Goal: Task Accomplishment & Management: Manage account settings

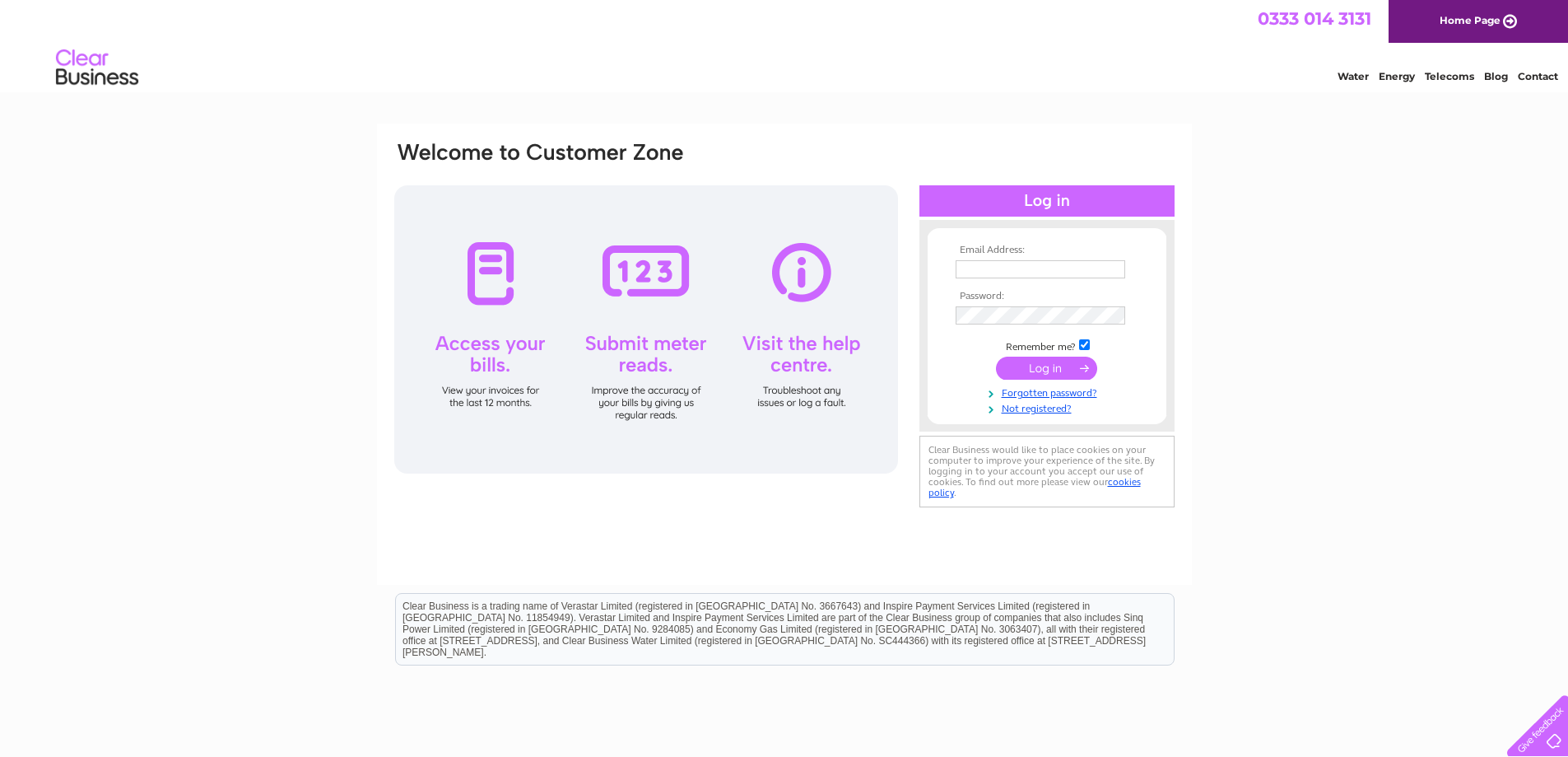
type input "ochilviewsportsltd@gmail.com"
click at [1034, 366] on input "submit" at bounding box center [1046, 368] width 101 height 24
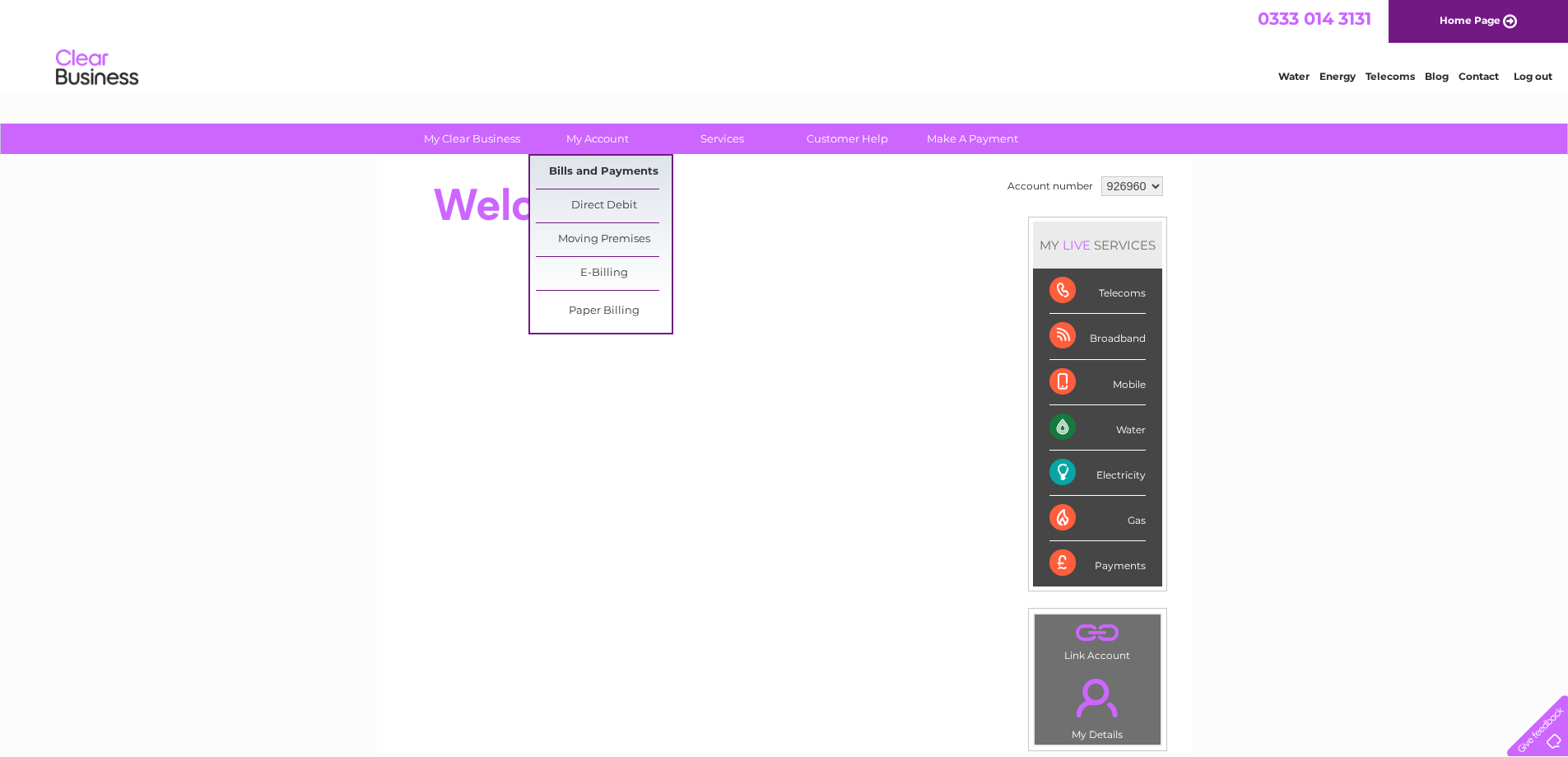
click at [620, 173] on link "Bills and Payments" at bounding box center [603, 172] width 136 height 33
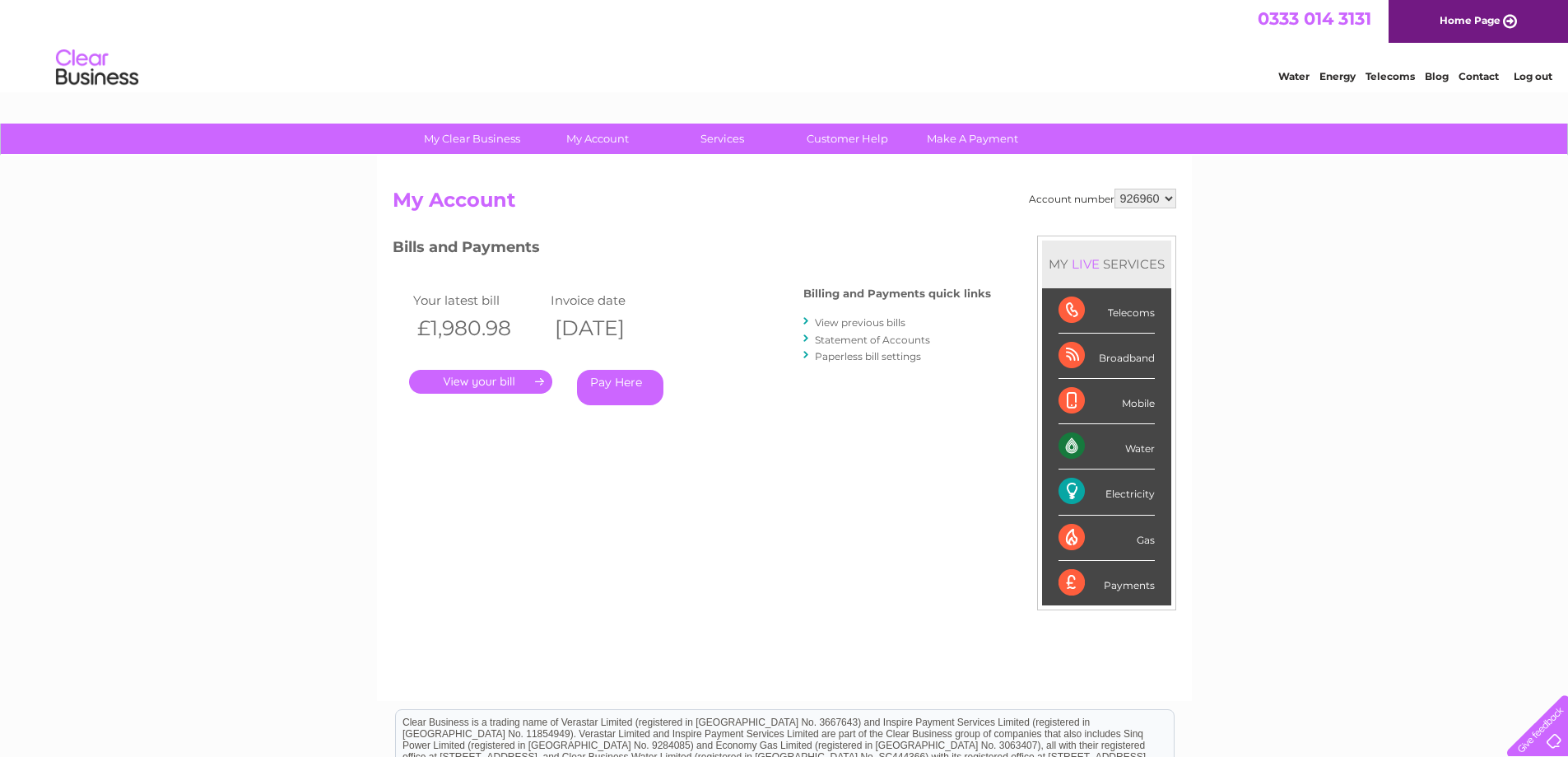
click at [530, 381] on link "." at bounding box center [481, 382] width 143 height 24
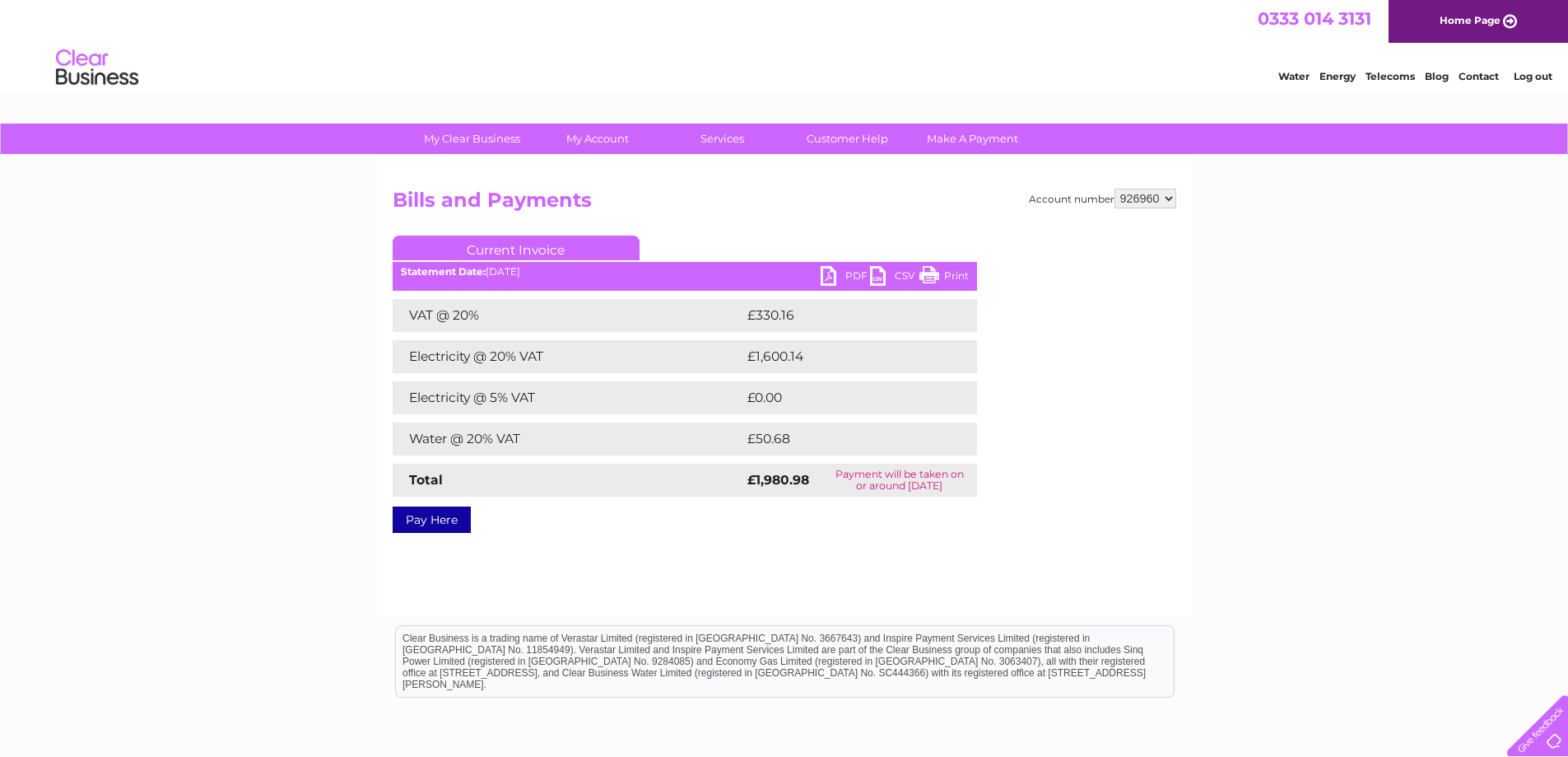
click at [831, 279] on link "PDF" at bounding box center [845, 278] width 49 height 24
